Goal: Task Accomplishment & Management: Manage account settings

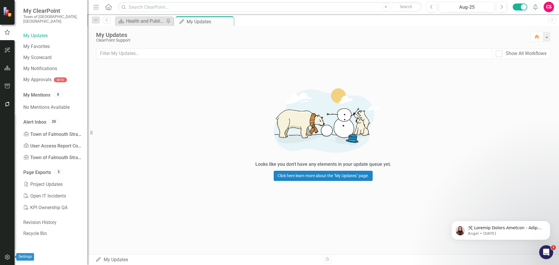
click at [6, 261] on button "button" at bounding box center [7, 258] width 13 height 12
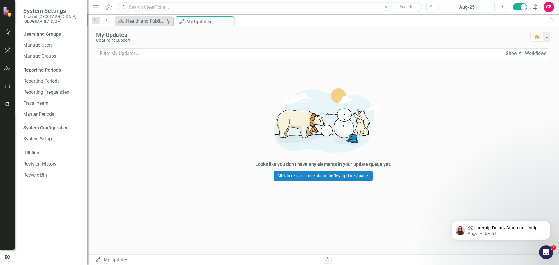
click at [43, 31] on div "Users and Groups" at bounding box center [52, 34] width 58 height 7
click at [41, 42] on link "Manage Users" at bounding box center [52, 45] width 58 height 7
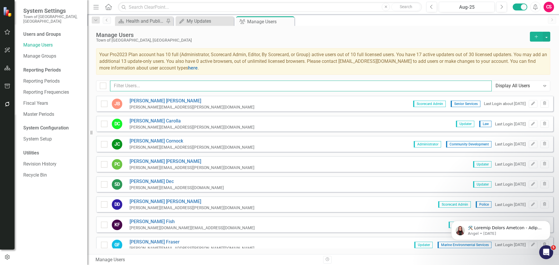
click at [219, 83] on input "text" at bounding box center [301, 86] width 382 height 11
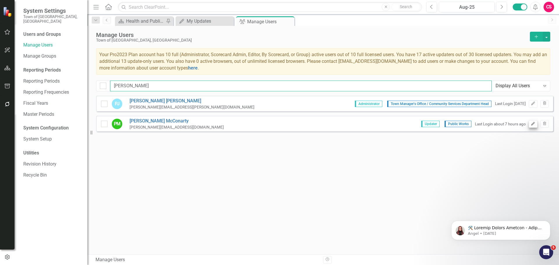
type input "[PERSON_NAME]"
click at [532, 124] on icon "Edit" at bounding box center [533, 123] width 4 height 3
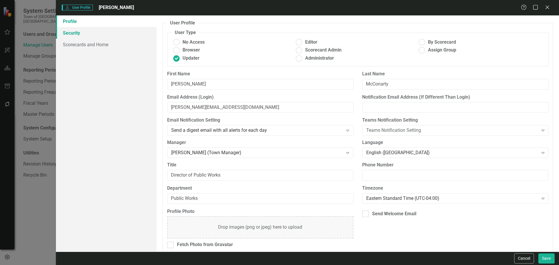
click at [91, 34] on link "Security" at bounding box center [106, 33] width 101 height 12
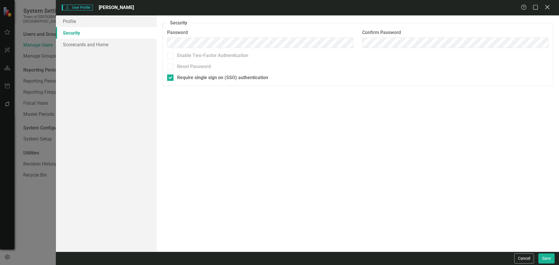
click at [550, 6] on icon "Close" at bounding box center [547, 7] width 7 height 6
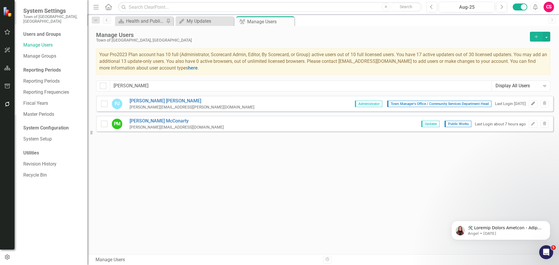
click at [533, 103] on icon "Edit" at bounding box center [533, 103] width 4 height 3
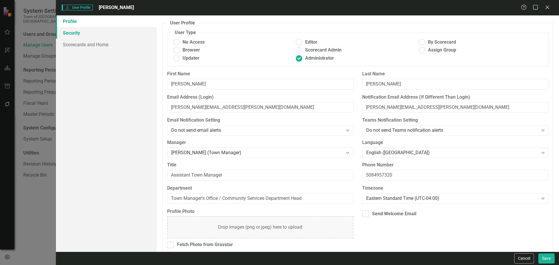
click at [89, 35] on link "Security" at bounding box center [106, 33] width 101 height 12
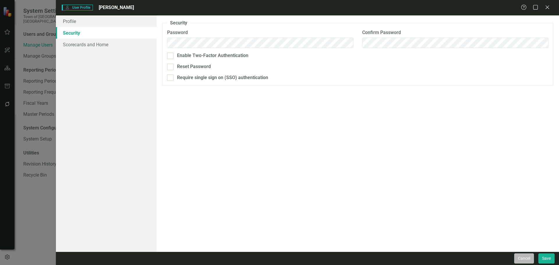
click at [521, 255] on button "Cancel" at bounding box center [525, 259] width 20 height 10
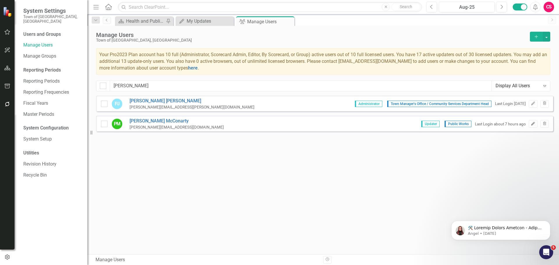
click at [534, 124] on icon "Edit" at bounding box center [533, 123] width 4 height 3
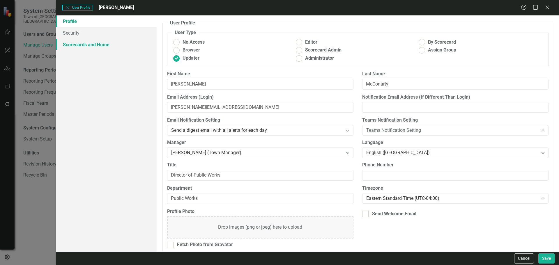
click at [92, 41] on link "Scorecards and Home" at bounding box center [106, 45] width 101 height 12
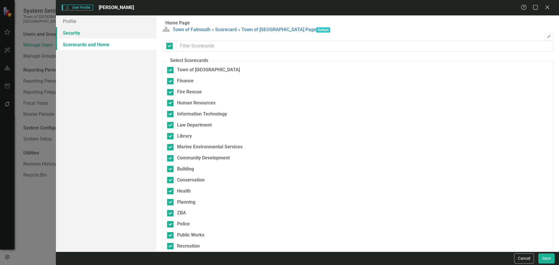
click at [92, 31] on link "Security" at bounding box center [106, 33] width 101 height 12
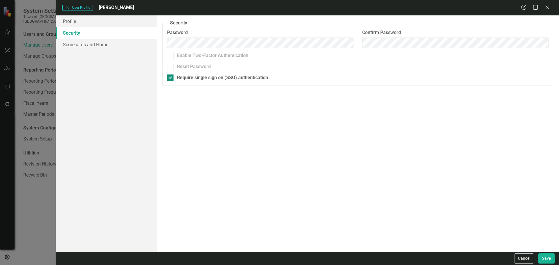
click at [173, 79] on div at bounding box center [170, 78] width 6 height 6
click at [171, 78] on input "Require single sign on (SSO) authentication" at bounding box center [169, 77] width 4 height 4
checkbox input "false"
click at [105, 21] on link "Profile" at bounding box center [106, 21] width 101 height 12
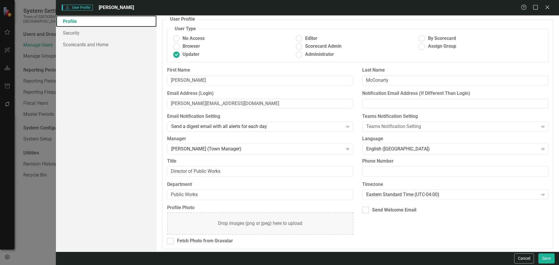
scroll to position [6, 0]
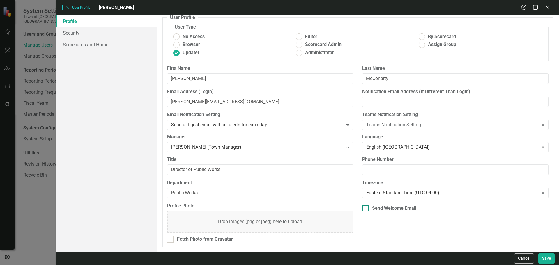
click at [365, 208] on div at bounding box center [365, 208] width 6 height 6
click at [365, 208] on input "Send Welcome Email" at bounding box center [364, 207] width 4 height 4
checkbox input "true"
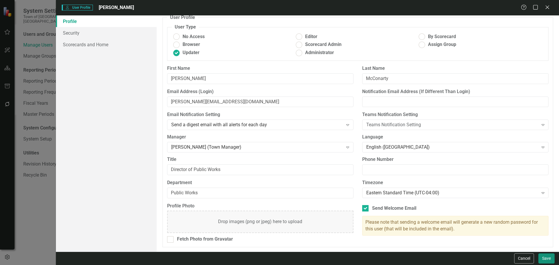
click at [548, 257] on button "Save" at bounding box center [547, 259] width 16 height 10
